Goal: Task Accomplishment & Management: Manage account settings

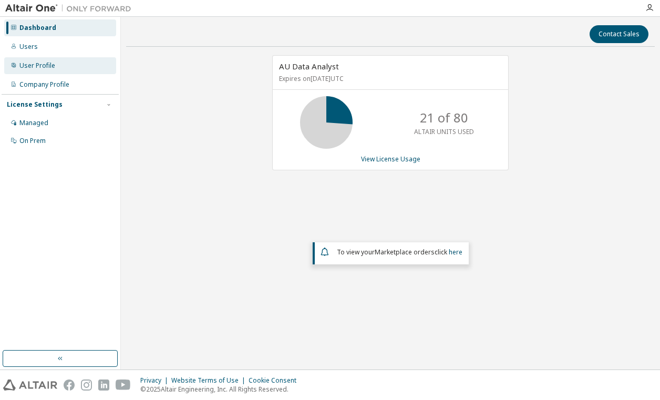
drag, startPoint x: 29, startPoint y: 67, endPoint x: 86, endPoint y: 73, distance: 56.5
click at [29, 67] on div "User Profile" at bounding box center [37, 65] width 36 height 8
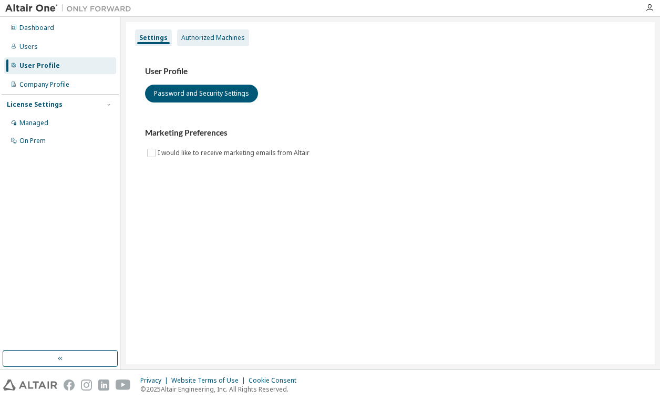
click at [224, 39] on div "Authorized Machines" at bounding box center [213, 38] width 64 height 8
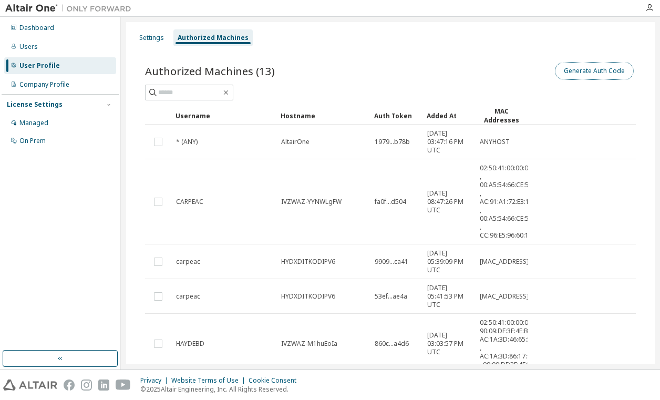
click at [576, 71] on button "Generate Auth Code" at bounding box center [594, 71] width 79 height 18
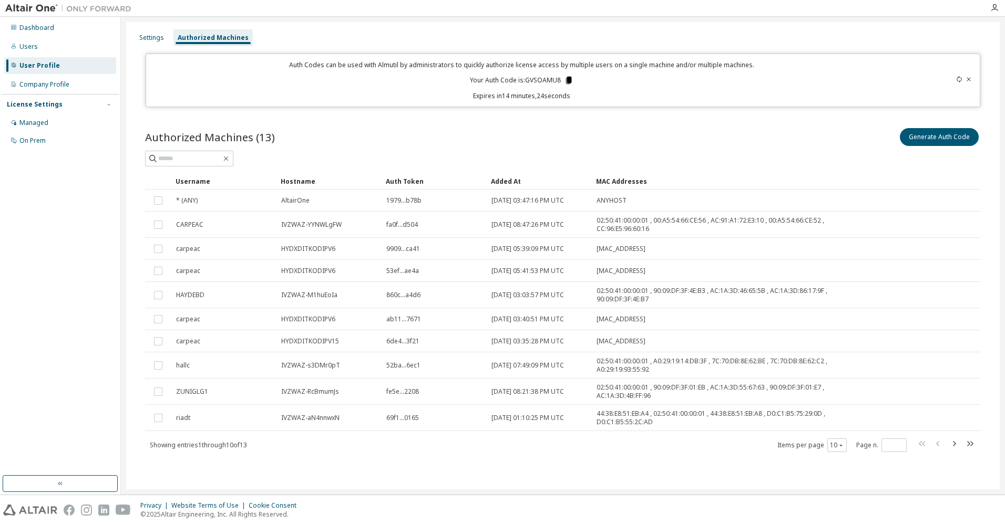
click at [571, 81] on icon at bounding box center [569, 80] width 6 height 7
drag, startPoint x: 27, startPoint y: 47, endPoint x: 55, endPoint y: 69, distance: 35.2
click at [27, 47] on div "Users" at bounding box center [28, 47] width 18 height 8
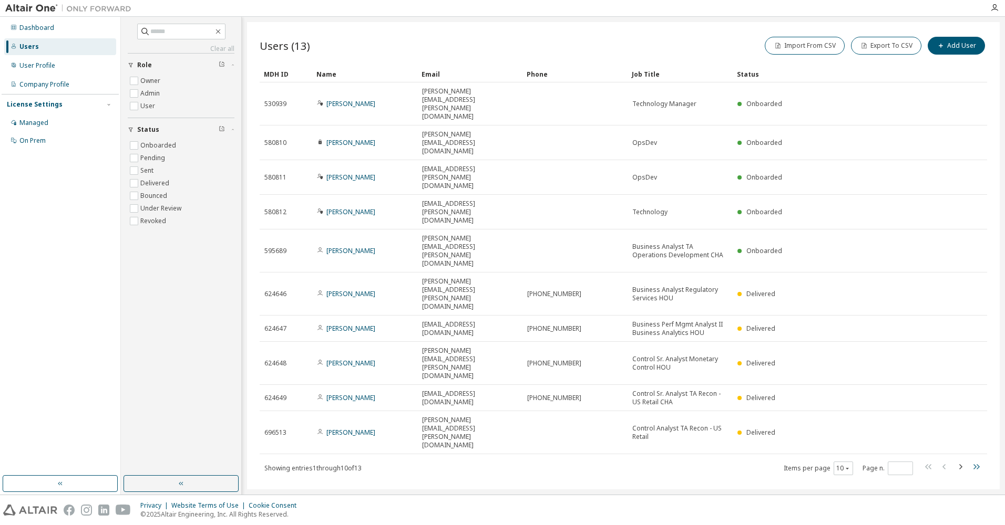
click at [659, 399] on icon "button" at bounding box center [975, 467] width 13 height 13
type input "*"
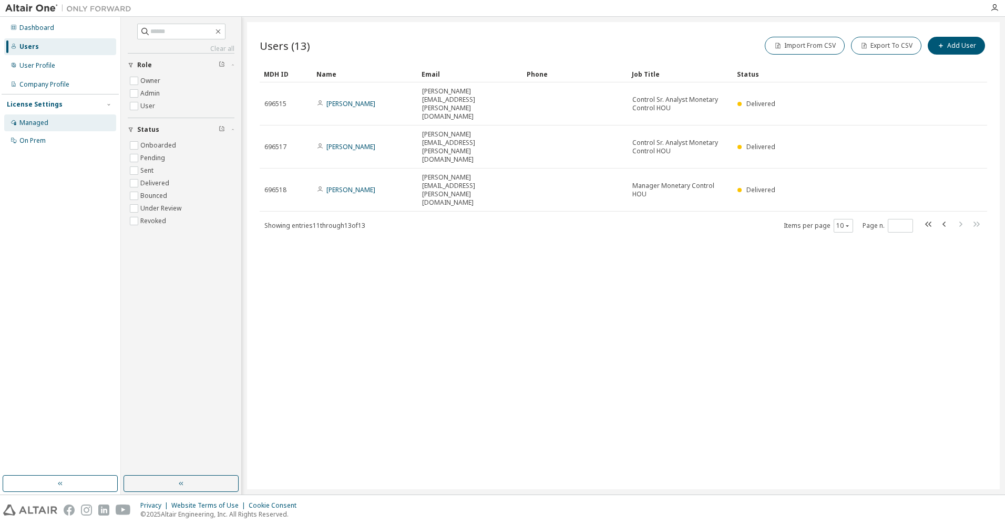
click at [35, 121] on div "Managed" at bounding box center [33, 123] width 29 height 8
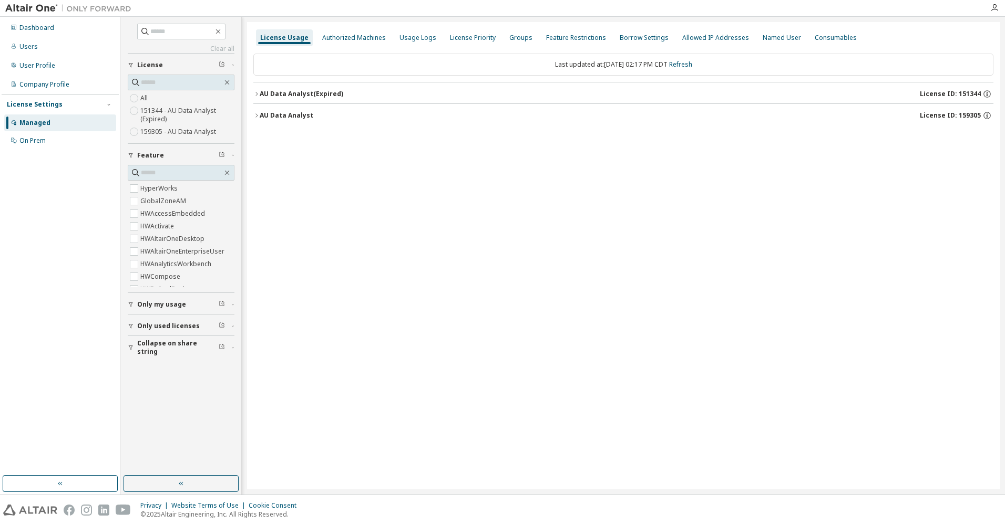
click at [256, 116] on icon "button" at bounding box center [256, 115] width 6 height 6
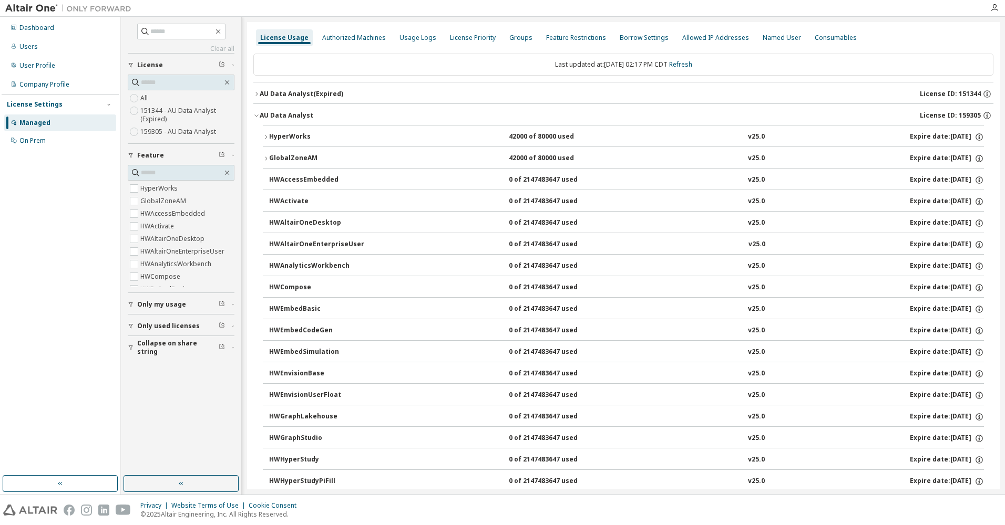
click at [256, 92] on icon "button" at bounding box center [256, 94] width 6 height 6
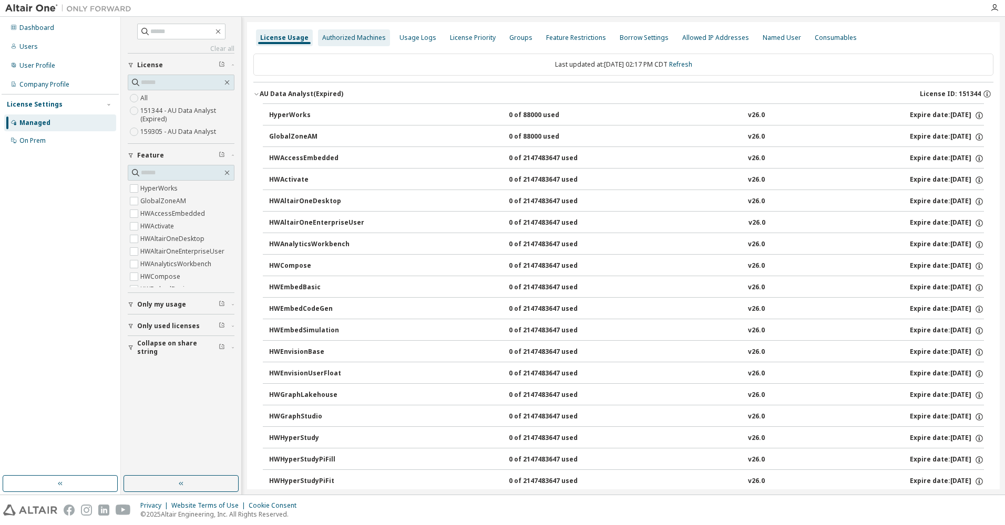
click at [356, 38] on div "Authorized Machines" at bounding box center [354, 38] width 64 height 8
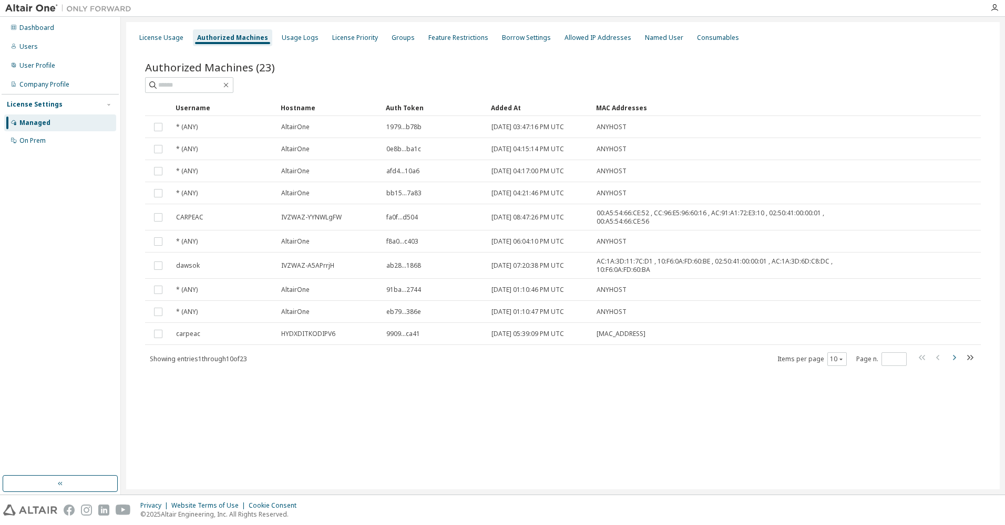
click at [659, 357] on icon "button" at bounding box center [953, 358] width 13 height 13
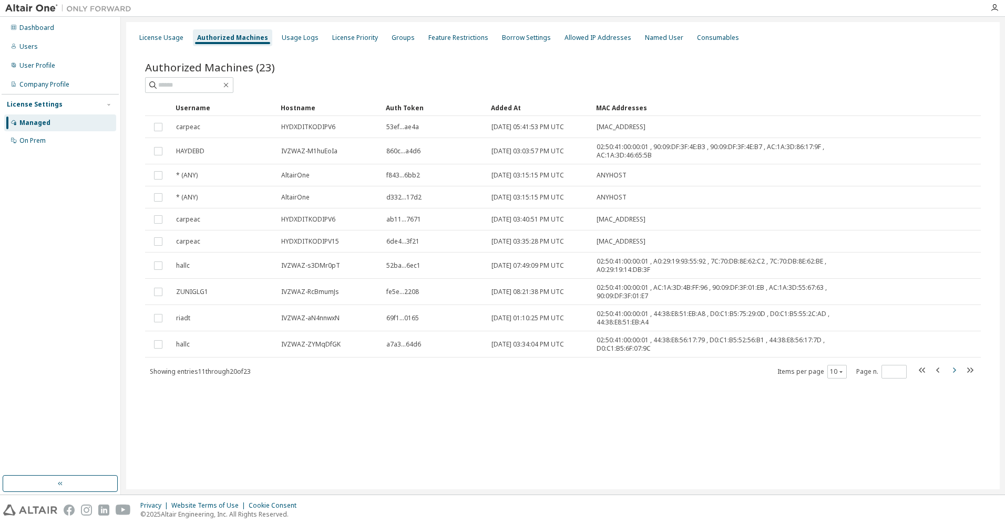
click at [659, 369] on icon "button" at bounding box center [953, 370] width 13 height 13
type input "*"
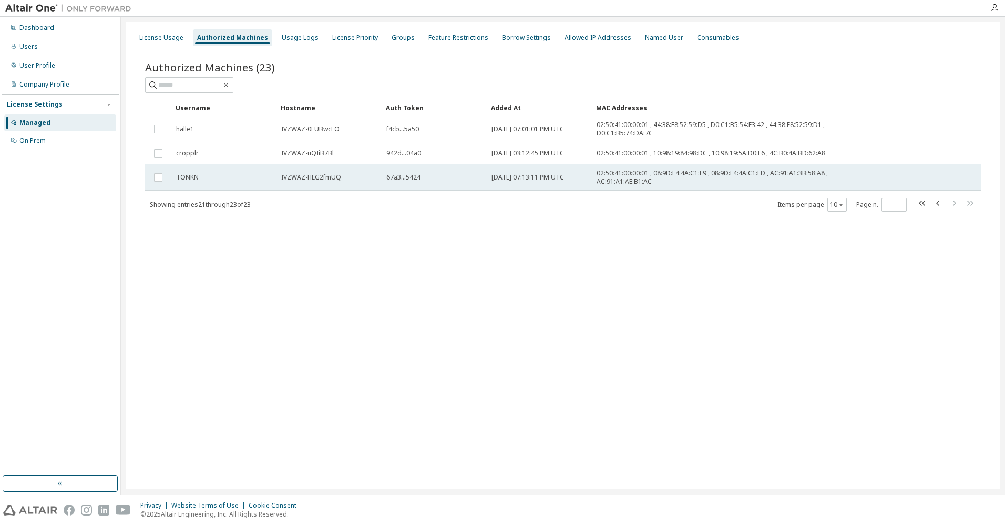
click at [233, 177] on div "TONKN" at bounding box center [224, 177] width 96 height 8
